Goal: Check status: Check status

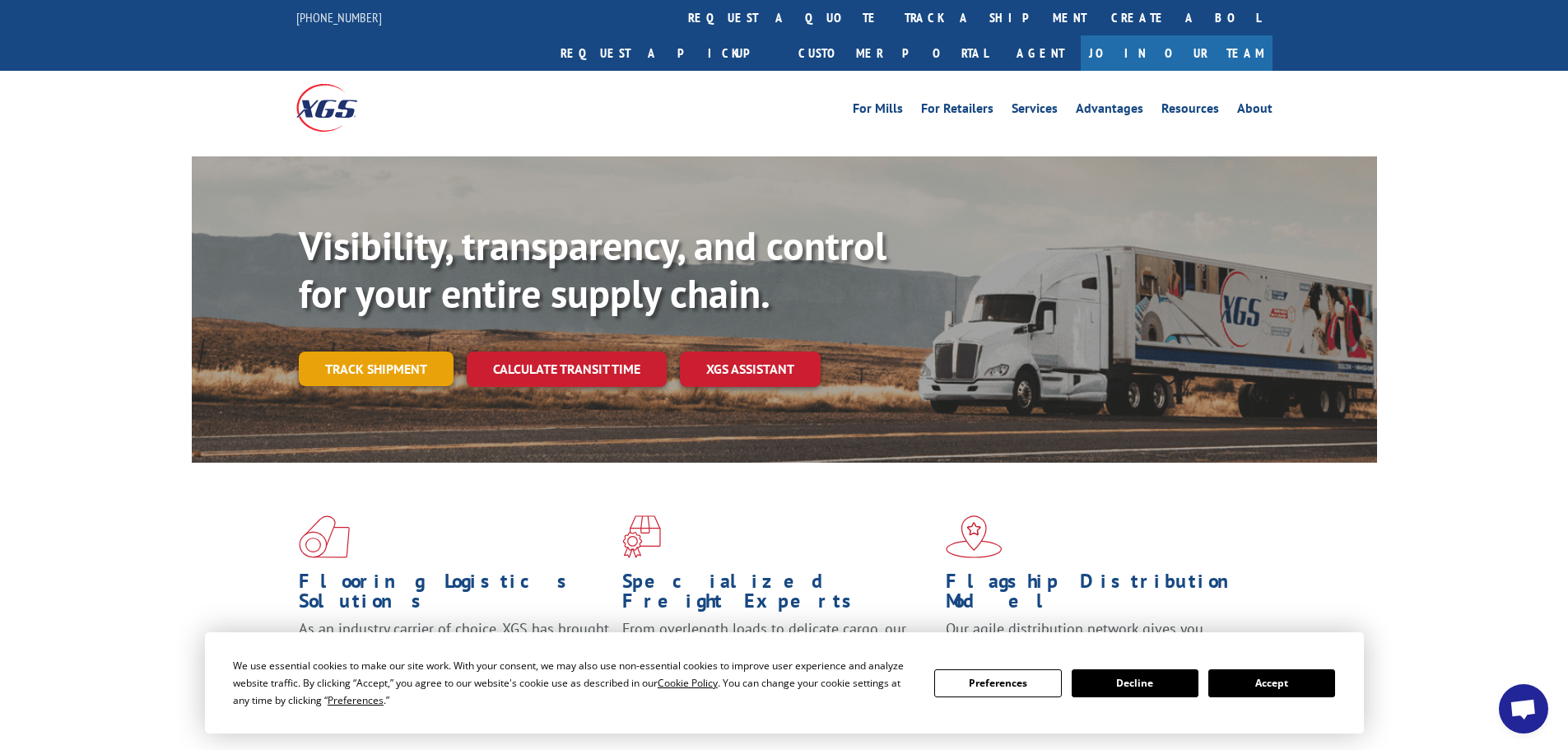
click at [375, 352] on link "Track shipment" at bounding box center [376, 368] width 155 height 34
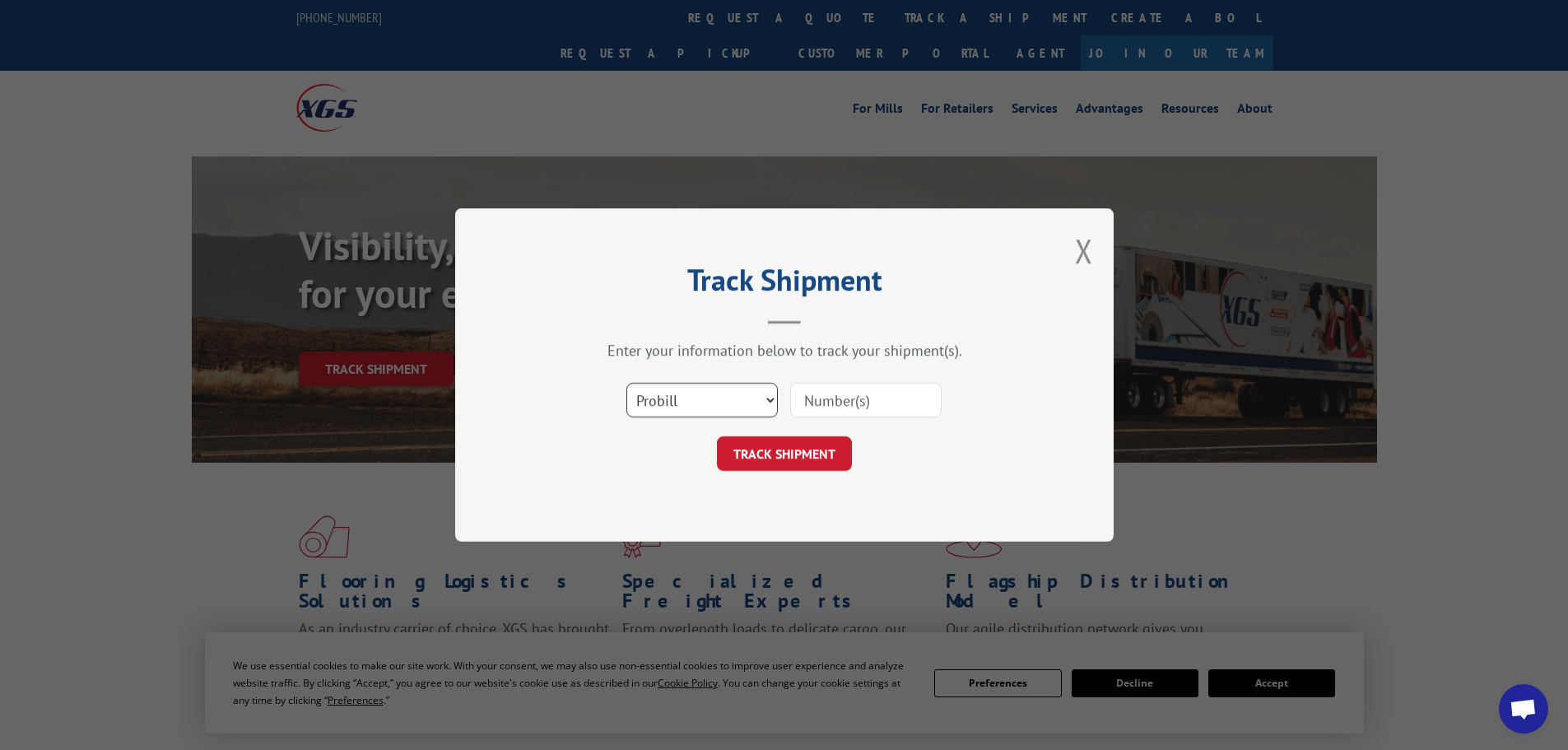
click at [668, 398] on select "Select category... Probill BOL PO" at bounding box center [702, 399] width 152 height 34
select select "po"
click at [627, 382] on select "Select category... Probill BOL PO" at bounding box center [702, 399] width 152 height 34
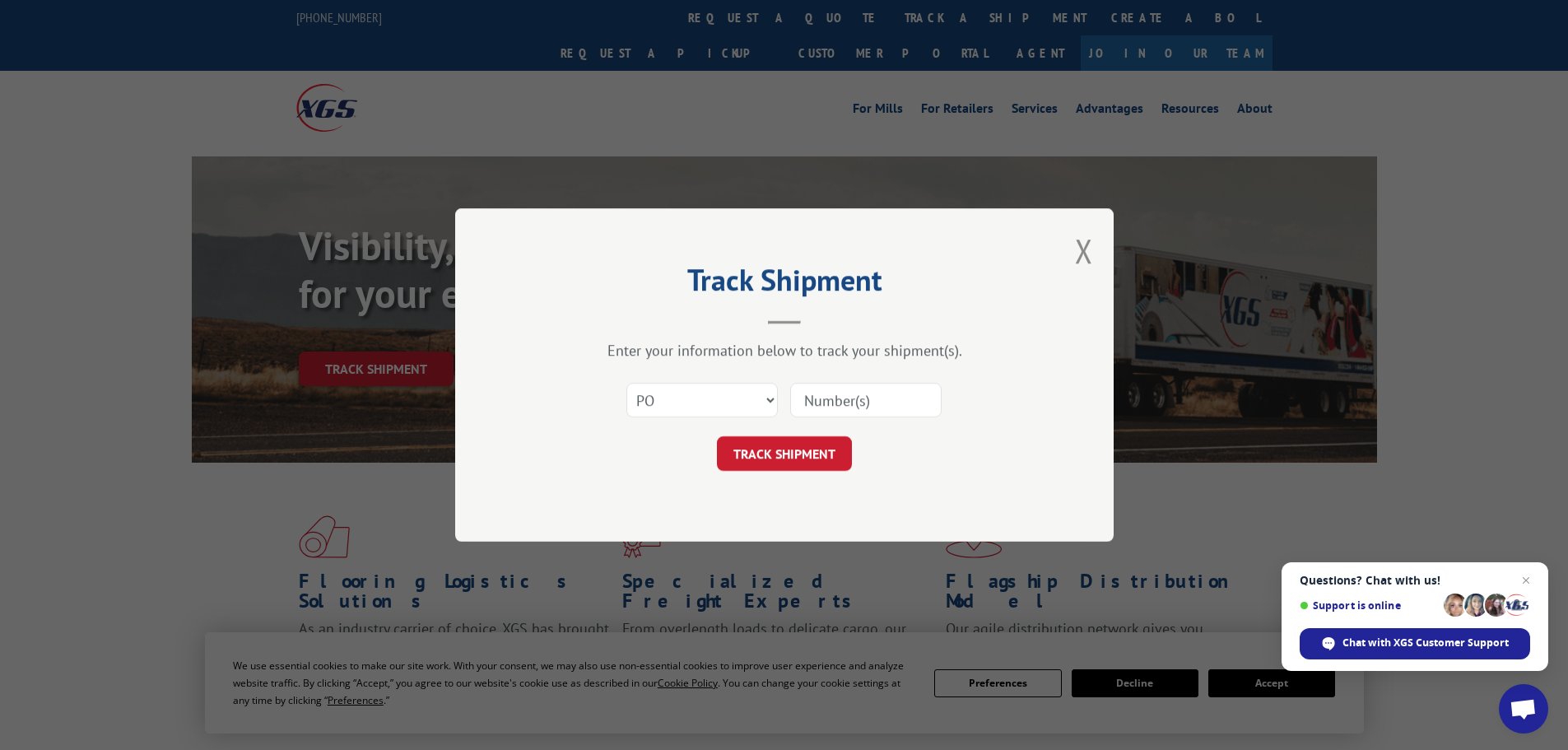
click at [827, 395] on input at bounding box center [866, 399] width 152 height 34
paste input "05542247"
type input "05542247"
click at [778, 457] on button "TRACK SHIPMENT" at bounding box center [784, 453] width 135 height 34
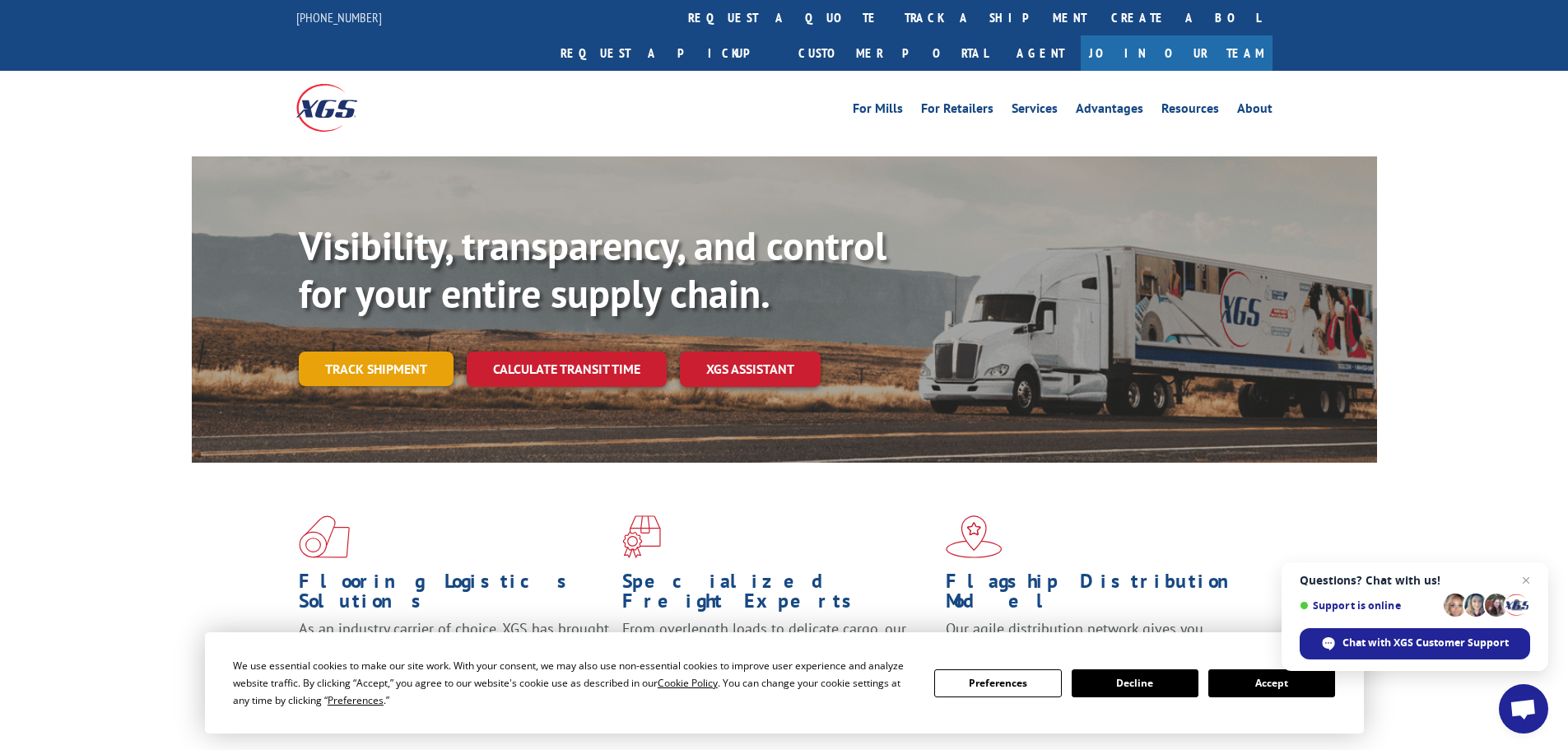
click at [405, 352] on link "Track shipment" at bounding box center [376, 368] width 155 height 34
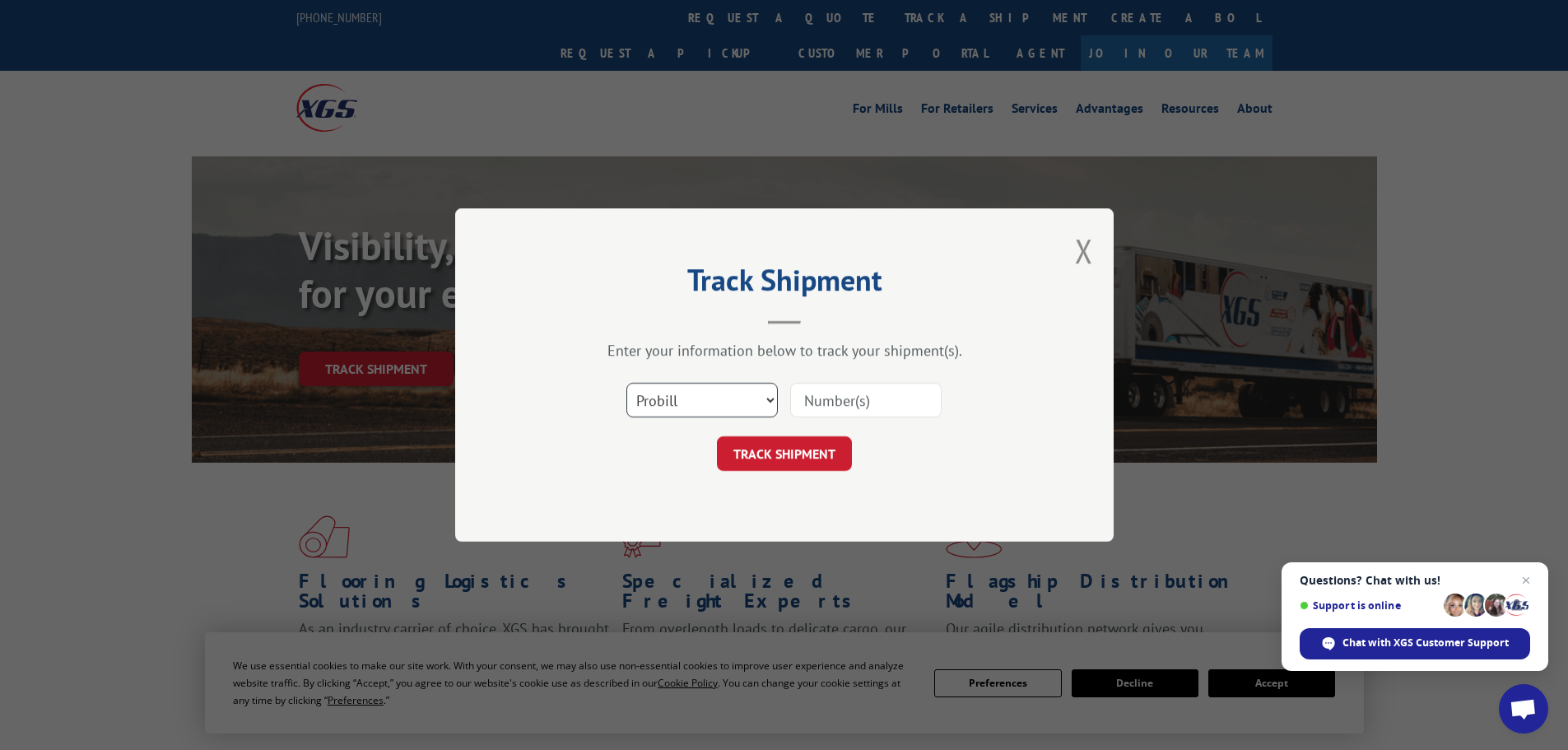
click at [654, 397] on select "Select category... Probill BOL PO" at bounding box center [702, 399] width 152 height 34
select select "po"
click at [627, 382] on select "Select category... Probill BOL PO" at bounding box center [702, 399] width 152 height 34
click at [838, 394] on input at bounding box center [866, 399] width 152 height 34
paste input "05542274"
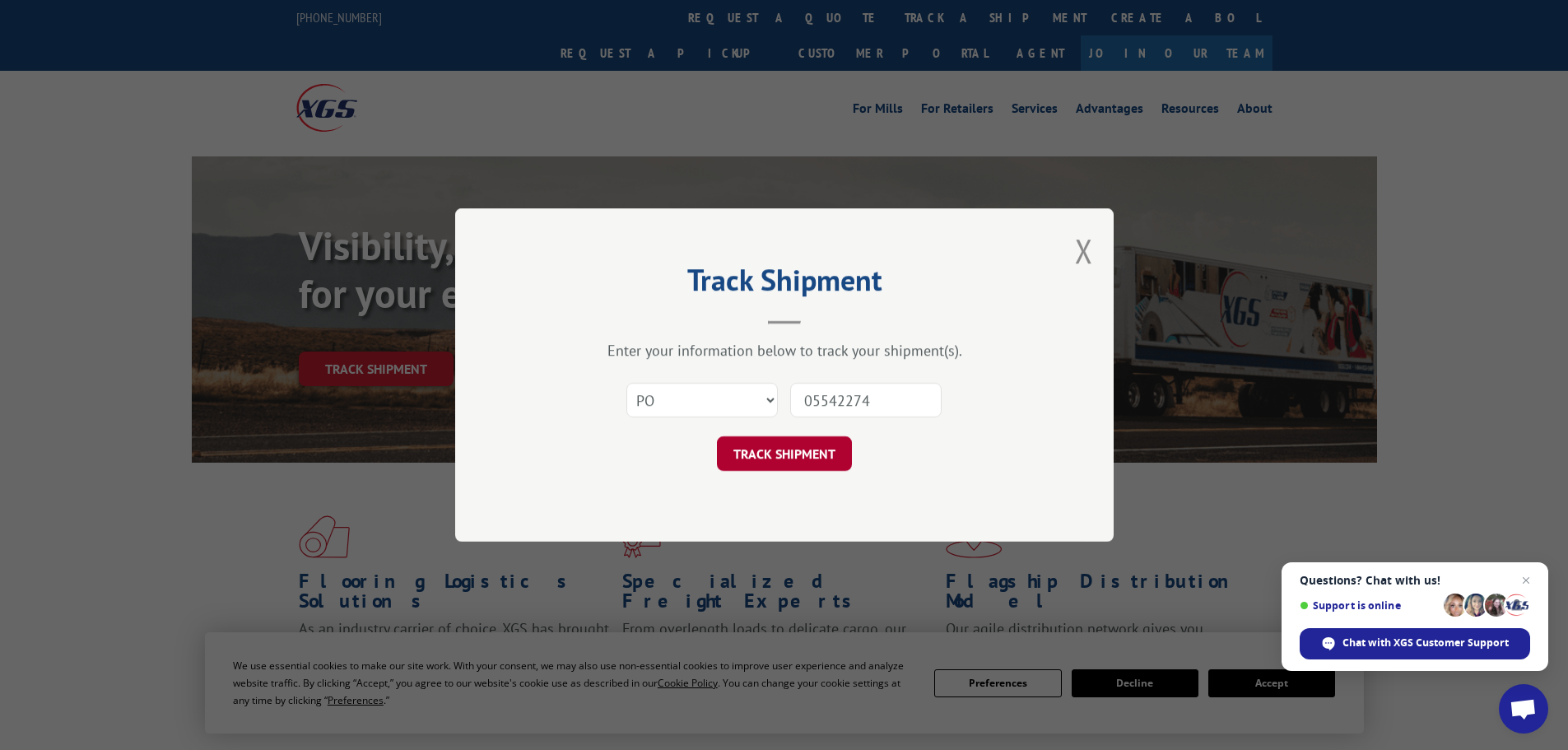
type input "05542274"
click at [804, 462] on button "TRACK SHIPMENT" at bounding box center [784, 453] width 135 height 34
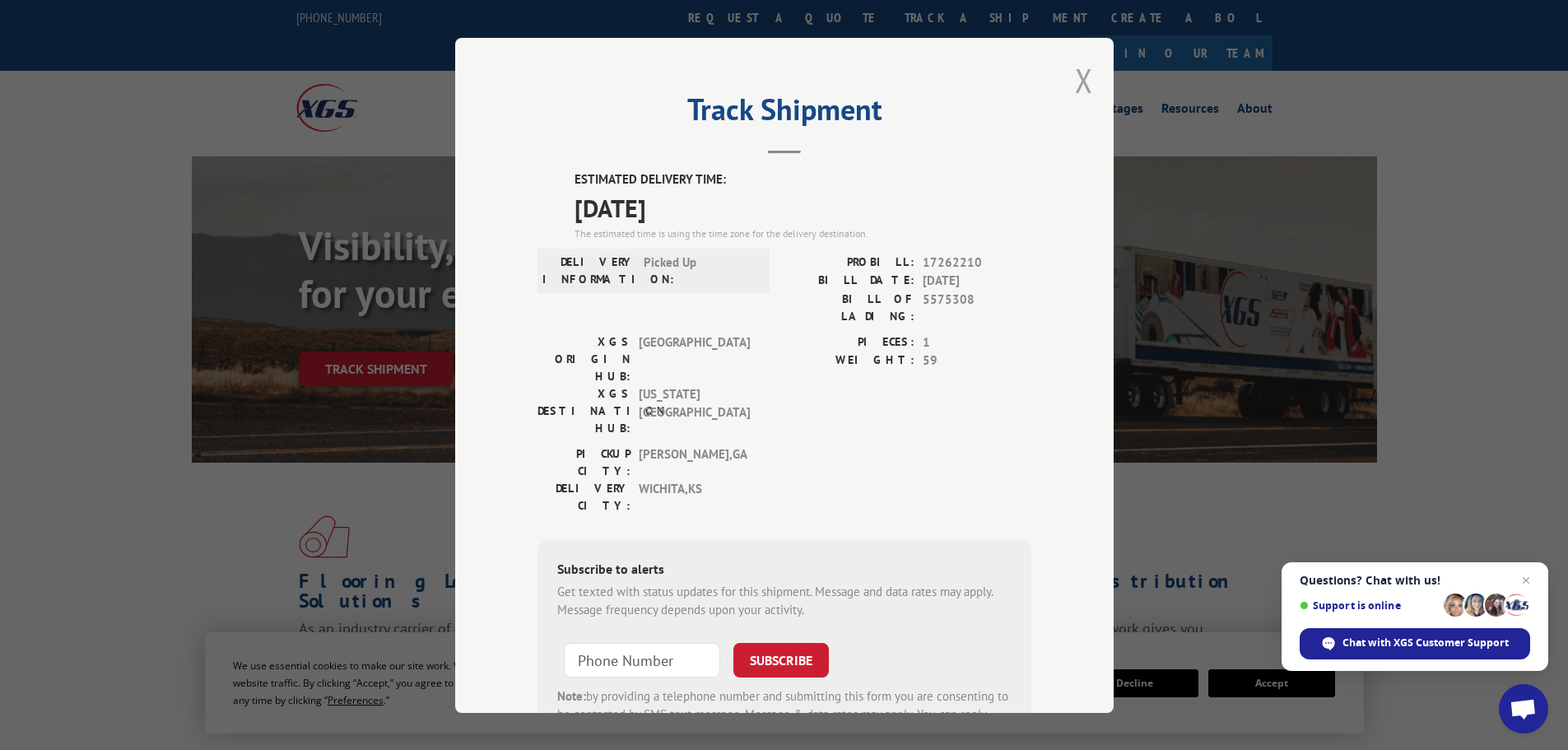
drag, startPoint x: 1071, startPoint y: 76, endPoint x: 990, endPoint y: 149, distance: 109.0
click at [1075, 77] on button "Close modal" at bounding box center [1084, 79] width 19 height 43
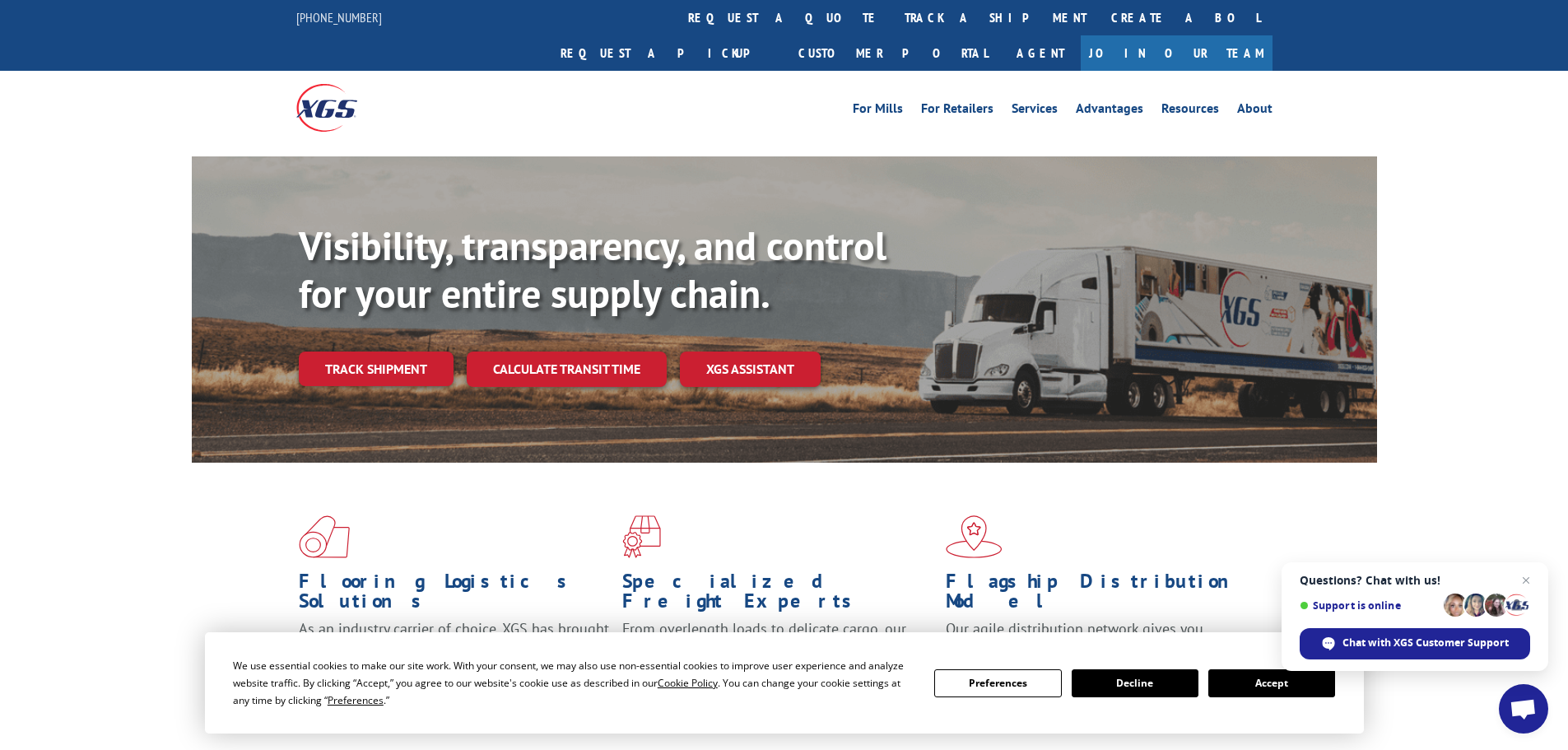
click at [322, 352] on link "Track shipment" at bounding box center [376, 368] width 155 height 34
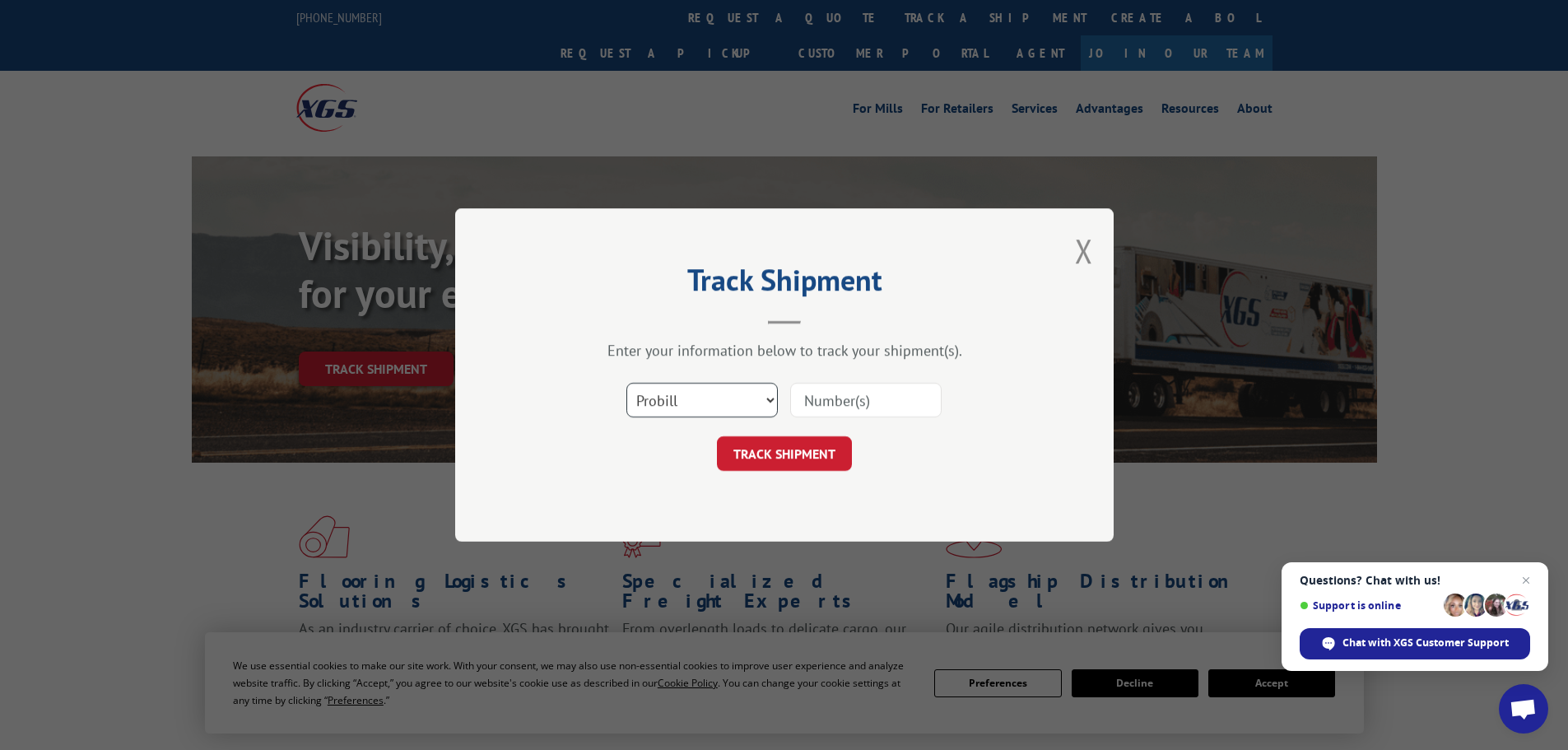
click at [676, 418] on div "Select category... Probill BOL PO" at bounding box center [702, 399] width 150 height 38
select select "po"
click at [627, 382] on select "Select category... Probill BOL PO" at bounding box center [702, 399] width 152 height 34
click at [855, 405] on input at bounding box center [866, 399] width 152 height 34
paste input "05542289"
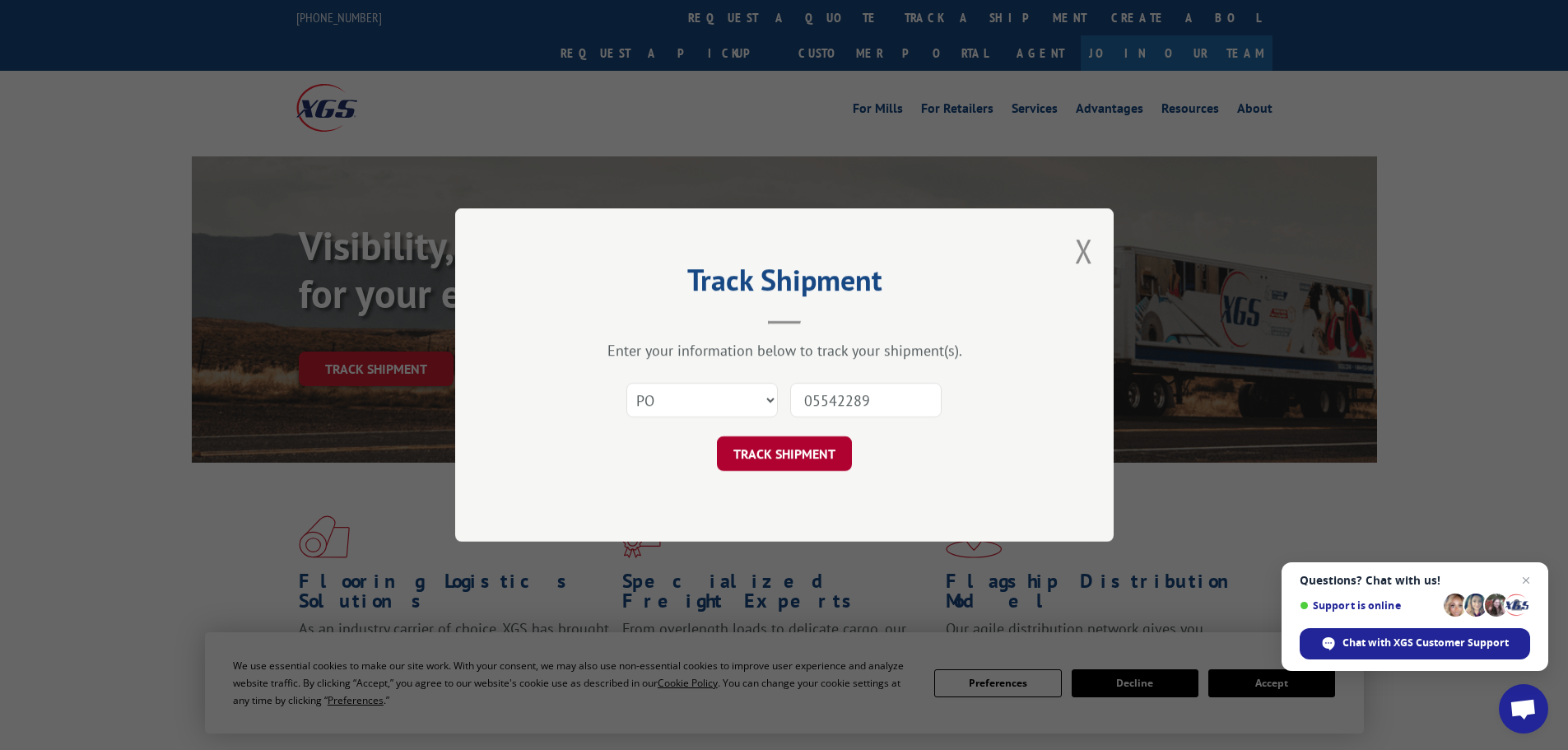
type input "05542289"
click at [788, 455] on button "TRACK SHIPMENT" at bounding box center [784, 453] width 135 height 34
